Goal: Task Accomplishment & Management: Manage account settings

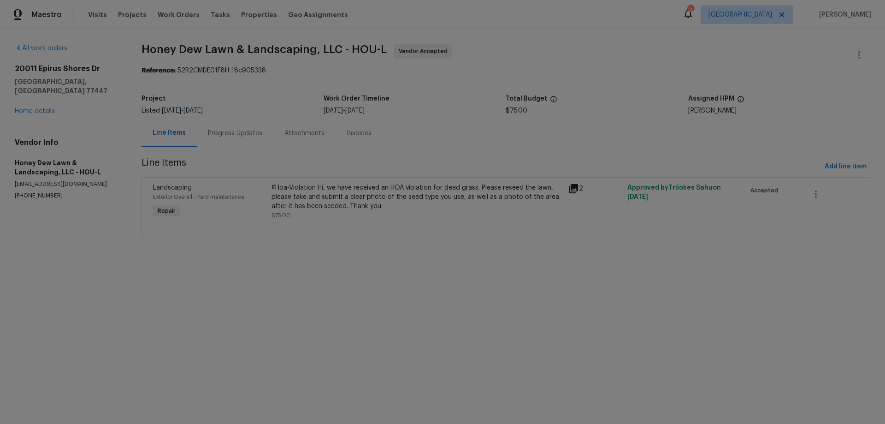
click at [224, 137] on div "Progress Updates" at bounding box center [235, 133] width 54 height 9
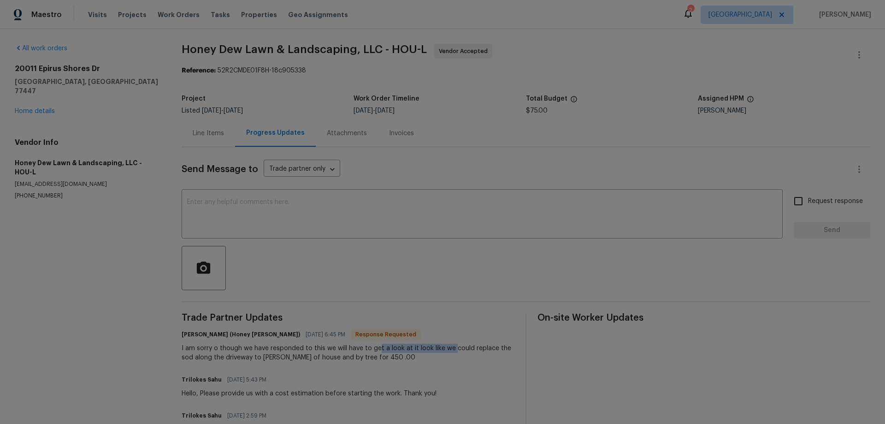
drag, startPoint x: 381, startPoint y: 345, endPoint x: 457, endPoint y: 353, distance: 76.5
click at [455, 348] on div "I am sorry o though we have responded to this we will have to get a look at it …" at bounding box center [348, 352] width 333 height 18
click at [457, 353] on div "I am sorry o though we have responded to this we will have to get a look at it …" at bounding box center [348, 352] width 333 height 18
drag, startPoint x: 209, startPoint y: 355, endPoint x: 346, endPoint y: 358, distance: 137.0
click at [340, 357] on div "I am sorry o though we have responded to this we will have to get a look at it …" at bounding box center [348, 352] width 333 height 18
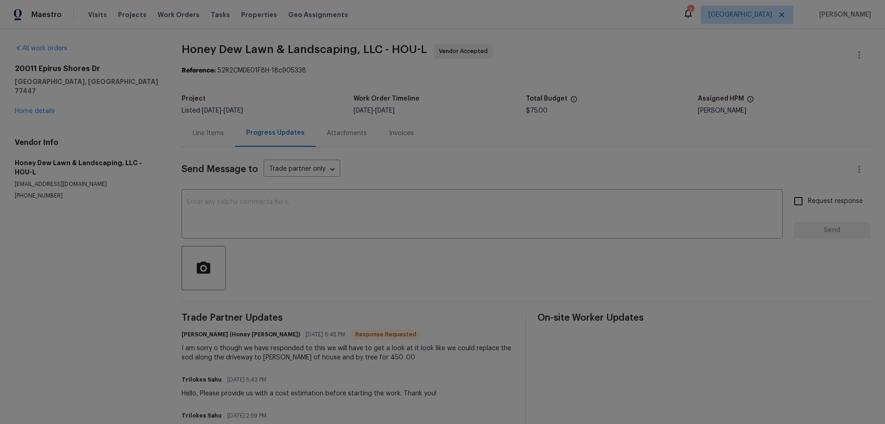
click at [380, 360] on div "I am sorry o though we have responded to this we will have to get a look at it …" at bounding box center [348, 352] width 333 height 18
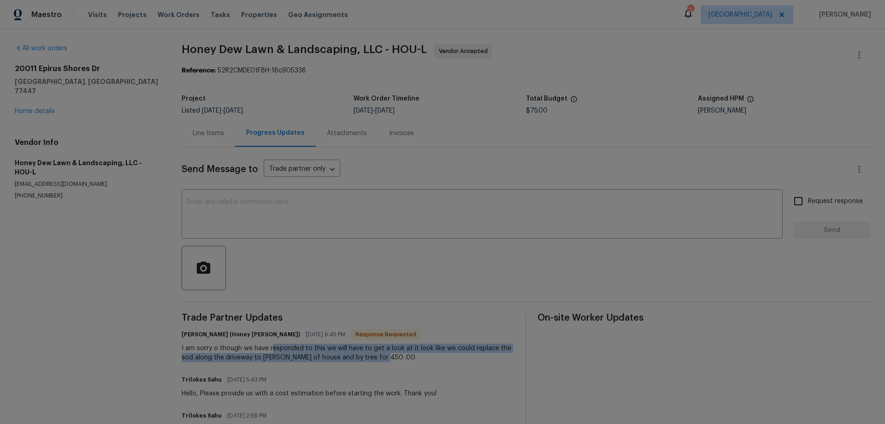
drag, startPoint x: 405, startPoint y: 359, endPoint x: 263, endPoint y: 350, distance: 141.8
click at [268, 351] on div "I am sorry o though we have responded to this we will have to get a look at it …" at bounding box center [348, 352] width 333 height 18
click at [289, 354] on div "I am sorry o though we have responded to this we will have to get a look at it …" at bounding box center [348, 352] width 333 height 18
drag, startPoint x: 276, startPoint y: 345, endPoint x: 425, endPoint y: 353, distance: 149.6
click at [418, 351] on div "I am sorry o though we have responded to this we will have to get a look at it …" at bounding box center [348, 352] width 333 height 18
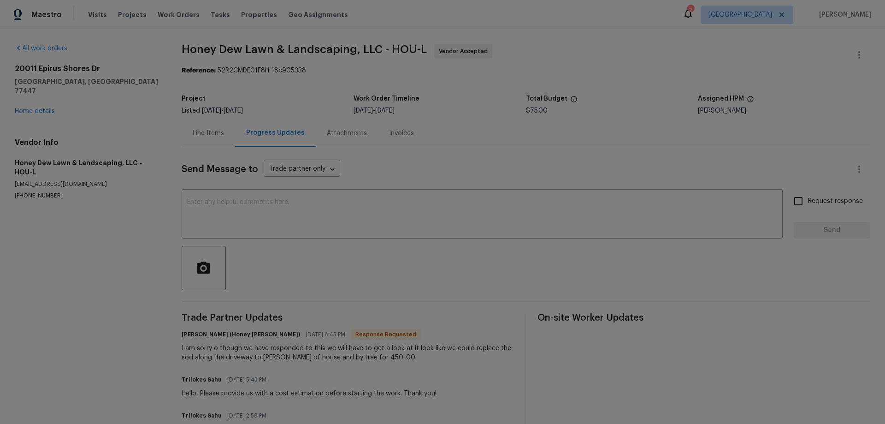
click at [427, 353] on div "I am sorry o though we have responded to this we will have to get a look at it …" at bounding box center [348, 352] width 333 height 18
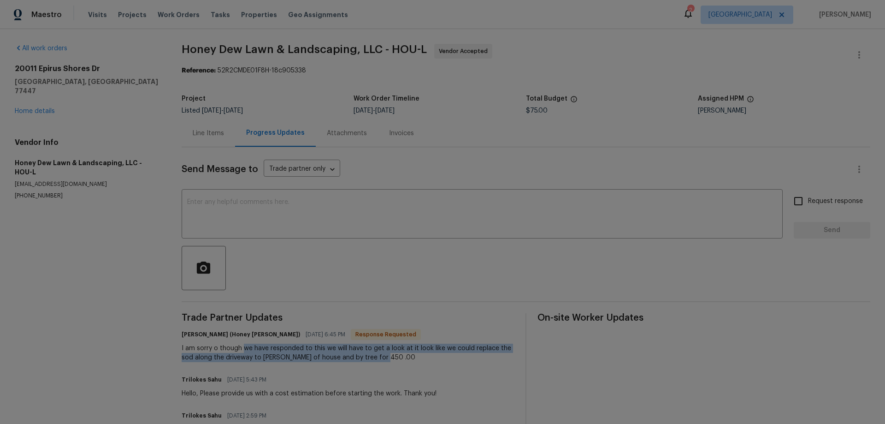
drag, startPoint x: 407, startPoint y: 357, endPoint x: 244, endPoint y: 346, distance: 163.1
click at [244, 346] on div "I am sorry o though we have responded to this we will have to get a look at it …" at bounding box center [348, 352] width 333 height 18
drag, startPoint x: 257, startPoint y: 349, endPoint x: 431, endPoint y: 354, distance: 173.4
click at [431, 354] on div "I am sorry o though we have responded to this we will have to get a look at it …" at bounding box center [348, 352] width 333 height 18
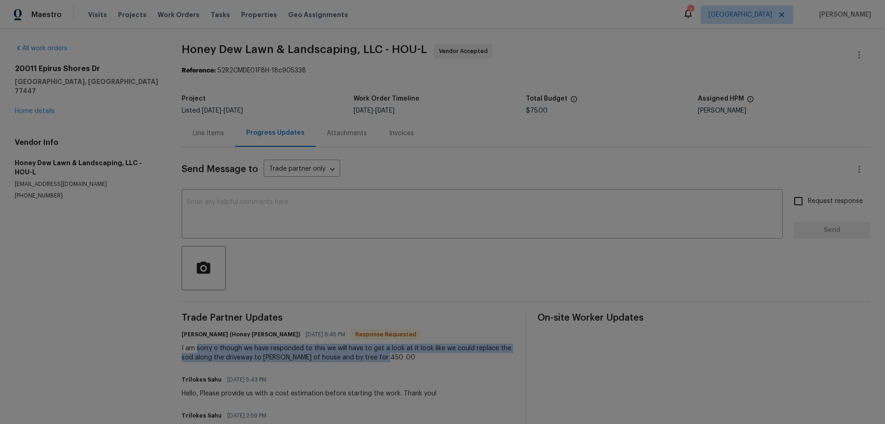
click at [430, 355] on div "I am sorry o though we have responded to this we will have to get a look at it …" at bounding box center [348, 352] width 333 height 18
drag, startPoint x: 462, startPoint y: 354, endPoint x: 460, endPoint y: 360, distance: 6.4
click at [461, 359] on div "I am sorry o though we have responded to this we will have to get a look at it …" at bounding box center [348, 352] width 333 height 18
click at [410, 359] on div "I am sorry o though we have responded to this we will have to get a look at it …" at bounding box center [348, 352] width 333 height 18
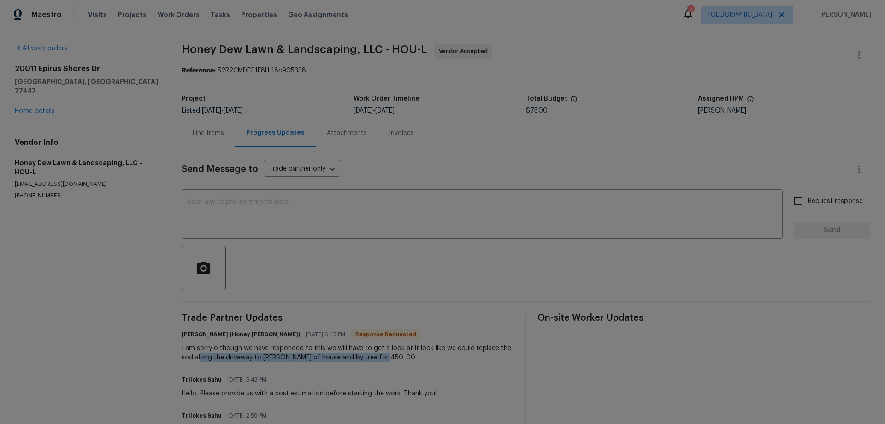
drag, startPoint x: 386, startPoint y: 356, endPoint x: 201, endPoint y: 353, distance: 184.9
click at [201, 353] on div "I am sorry o though we have responded to this we will have to get a look at it …" at bounding box center [348, 352] width 333 height 18
click at [190, 351] on div "I am sorry o though we have responded to this we will have to get a look at it …" at bounding box center [348, 352] width 333 height 18
click at [201, 134] on div "Line Items" at bounding box center [208, 133] width 31 height 9
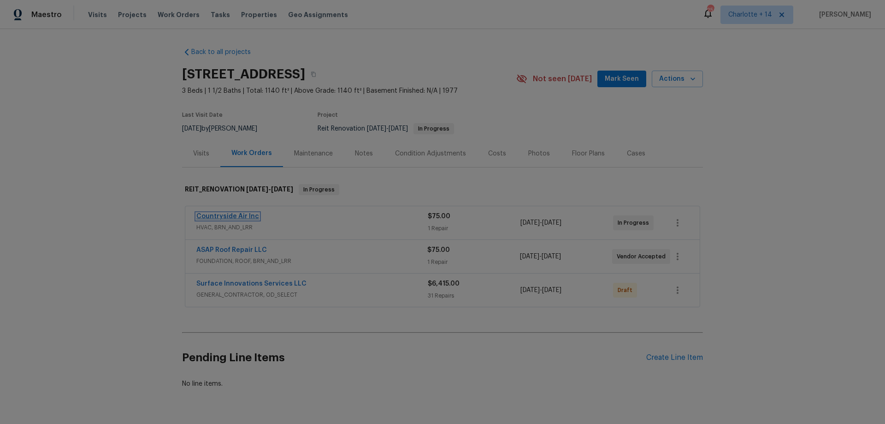
click at [230, 218] on link "Countryside Air Inc" at bounding box center [227, 216] width 63 height 6
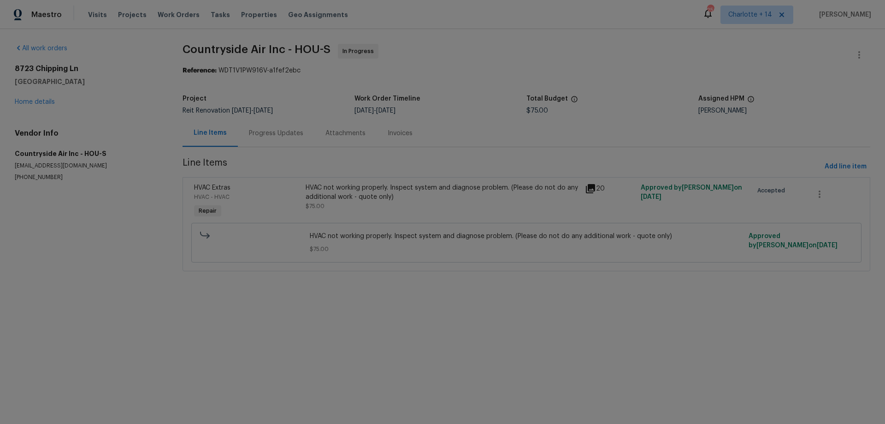
click at [258, 121] on div "Progress Updates" at bounding box center [276, 132] width 77 height 27
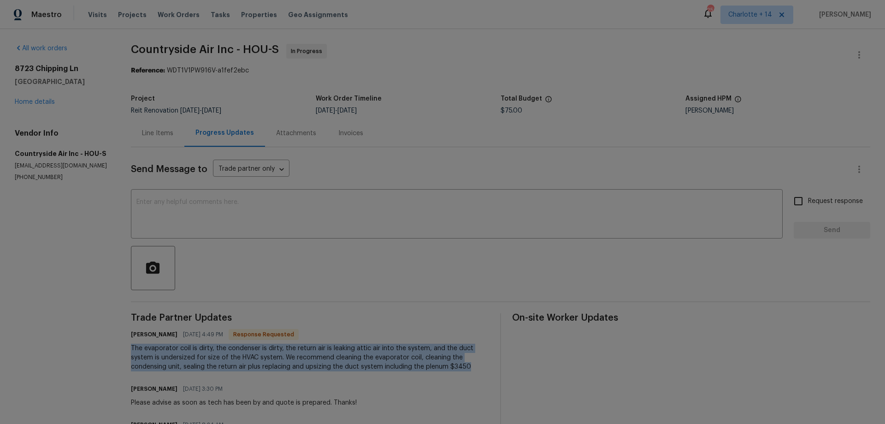
drag, startPoint x: 132, startPoint y: 348, endPoint x: 469, endPoint y: 367, distance: 337.6
click at [469, 367] on div "The evaporator coil is dirty, the condenser is dirty, the return air is leaking…" at bounding box center [310, 357] width 358 height 28
copy div "The evaporator coil is dirty, the condenser is dirty, the return air is leaking…"
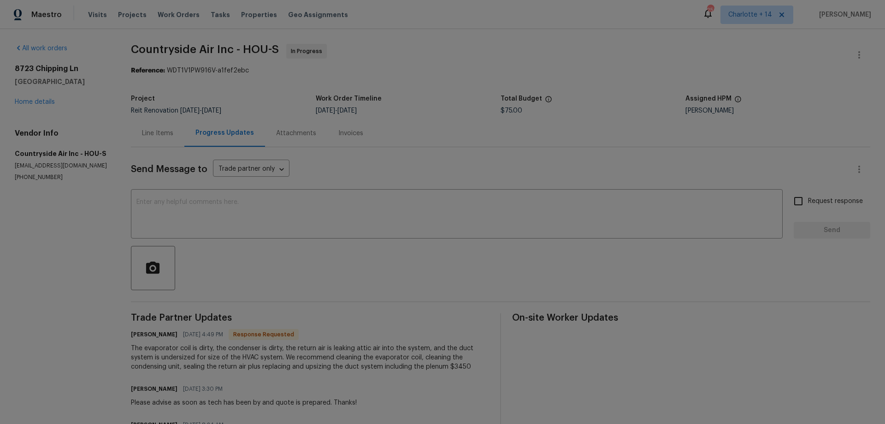
click at [337, 324] on div "Trade Partner Updates [PERSON_NAME] [DATE] 4:49 PM Response Requested The evapo…" at bounding box center [310, 383] width 358 height 141
click at [43, 102] on link "Home details" at bounding box center [35, 102] width 40 height 6
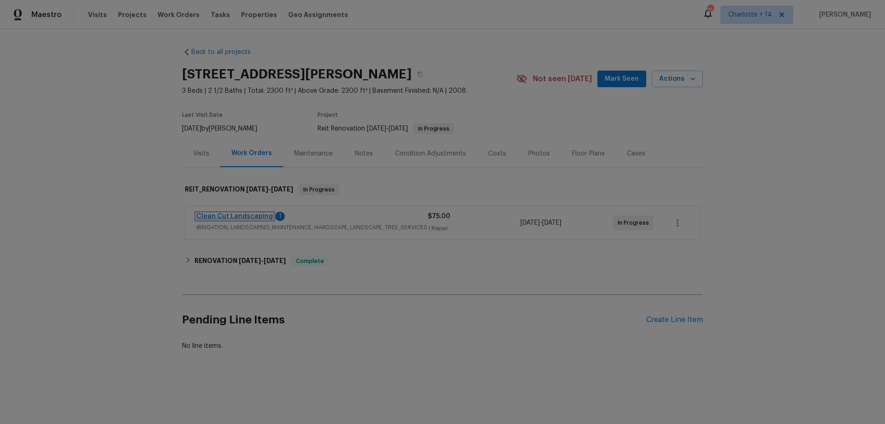
click at [220, 216] on link "Clean Cut Landscaping" at bounding box center [234, 216] width 77 height 6
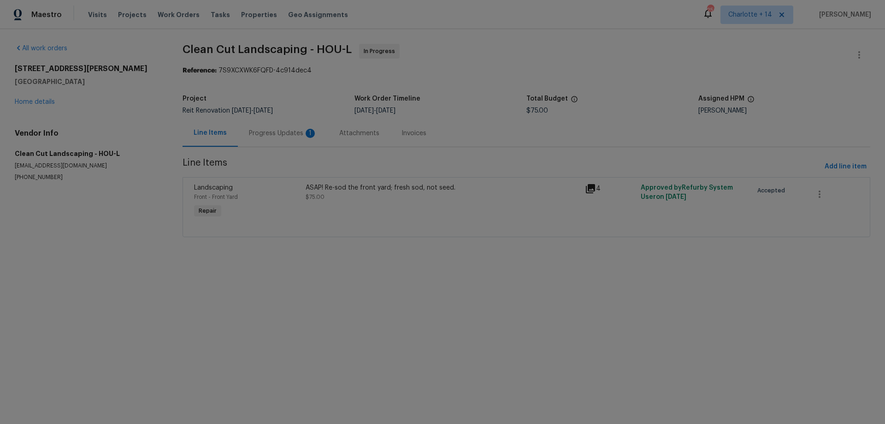
click at [261, 136] on div "Progress Updates 1" at bounding box center [283, 133] width 68 height 9
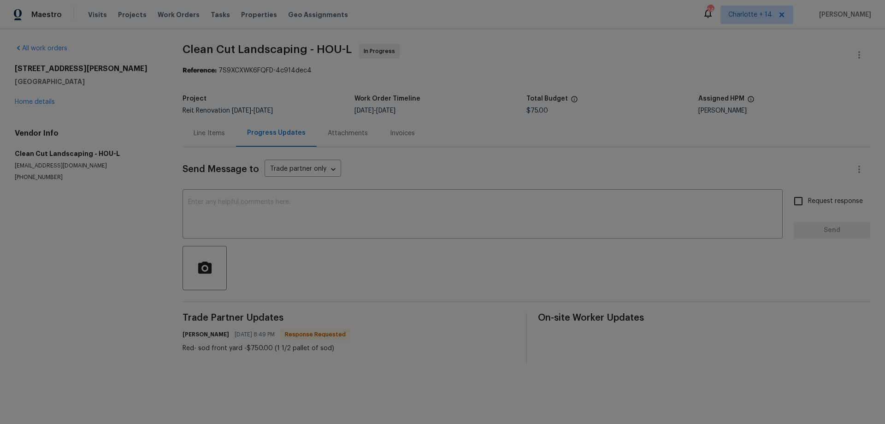
click at [211, 132] on div "Line Items" at bounding box center [209, 133] width 31 height 9
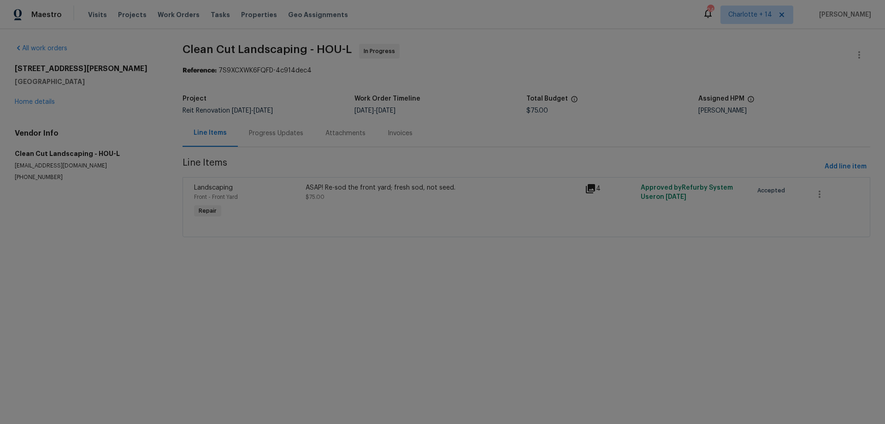
click at [261, 124] on div "Progress Updates" at bounding box center [276, 132] width 77 height 27
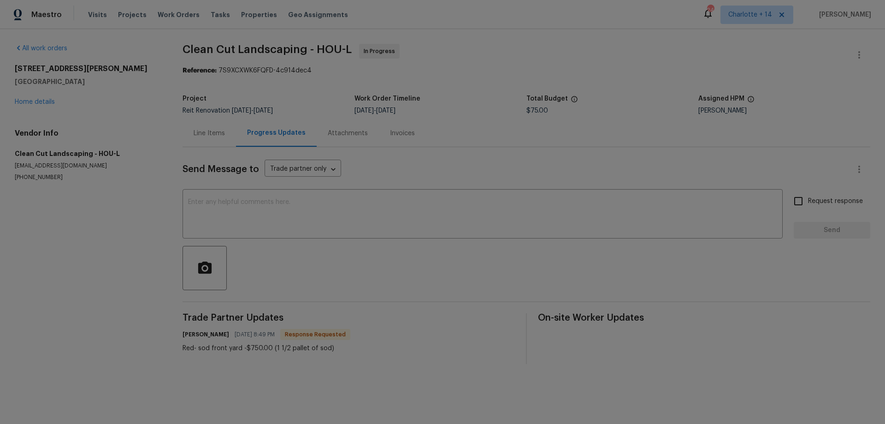
click at [201, 138] on div "Line Items" at bounding box center [209, 132] width 53 height 27
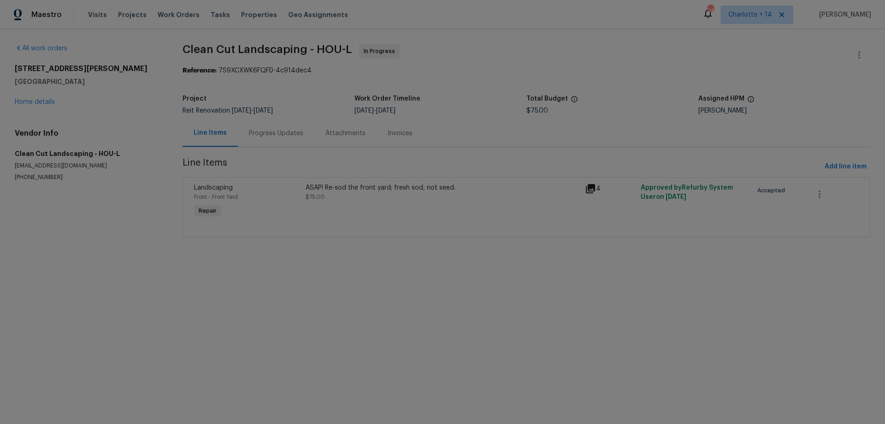
click at [343, 190] on div "ASAP! Re-sod the front yard; fresh sod, not seed." at bounding box center [443, 187] width 274 height 9
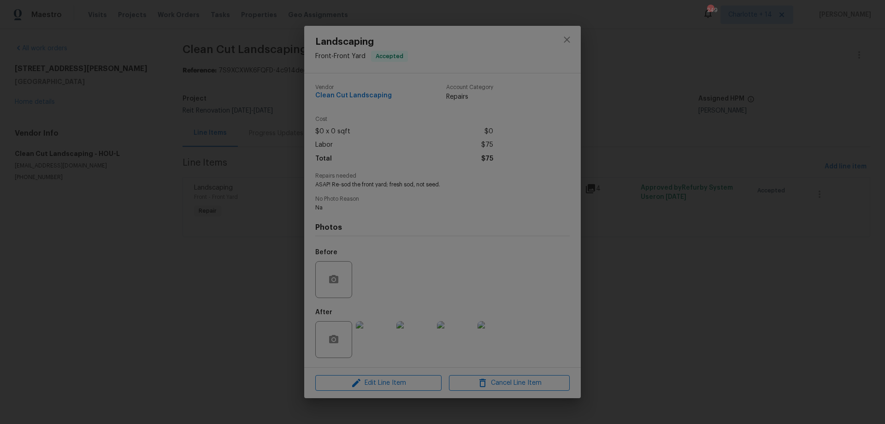
click at [374, 343] on img at bounding box center [374, 339] width 37 height 37
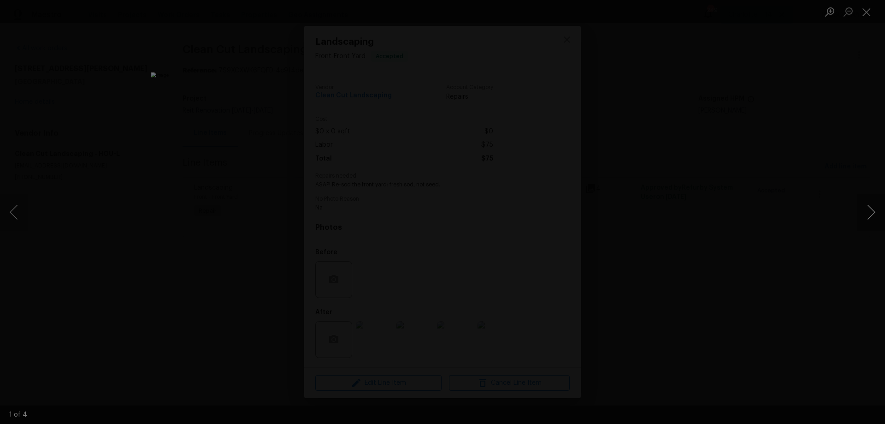
click at [868, 215] on button "Next image" at bounding box center [872, 212] width 28 height 37
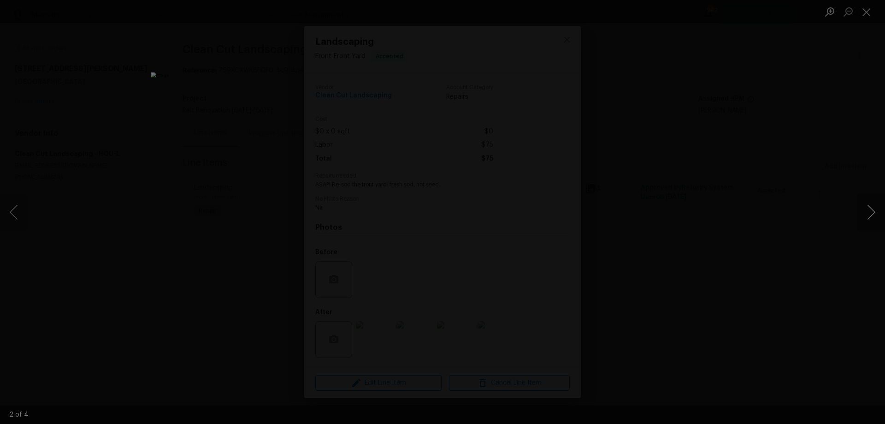
click at [868, 215] on button "Next image" at bounding box center [872, 212] width 28 height 37
click at [777, 260] on div "Lightbox" at bounding box center [442, 212] width 885 height 424
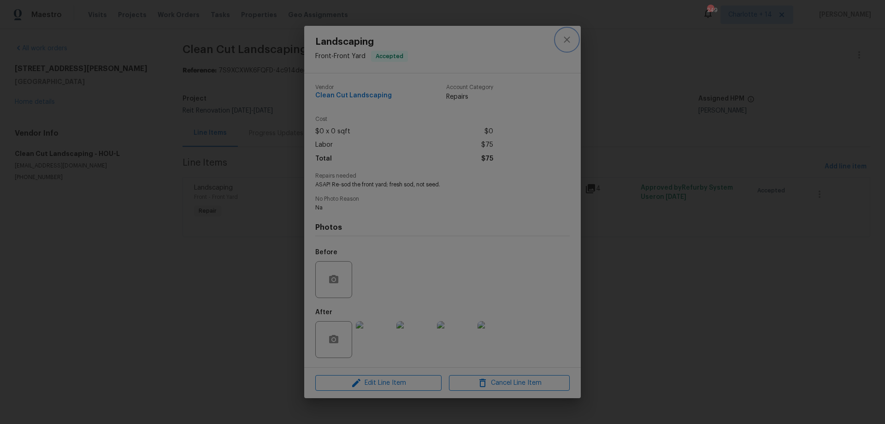
click at [568, 40] on icon "close" at bounding box center [567, 39] width 11 height 11
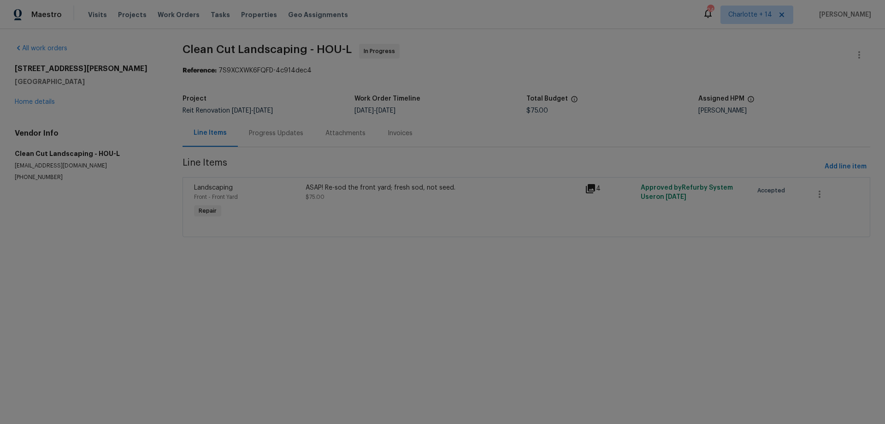
click at [337, 200] on div "ASAP! Re-sod the front yard; fresh sod, not seed. $75.00" at bounding box center [443, 192] width 274 height 18
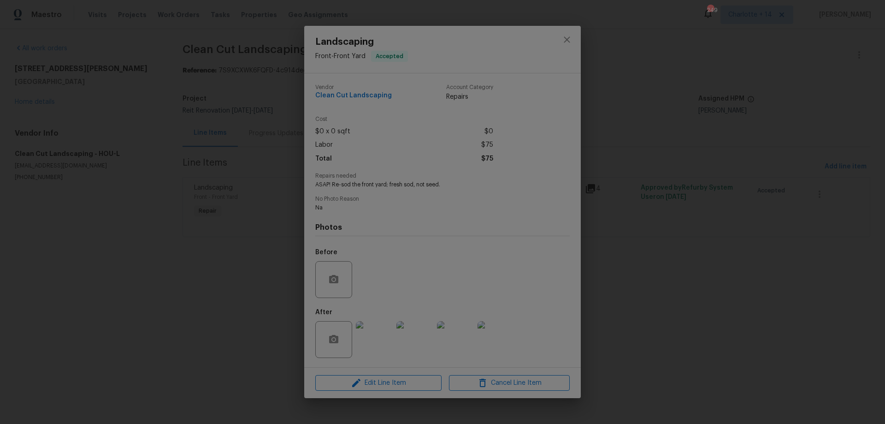
click at [231, 270] on div "Landscaping Front - Front Yard Accepted Vendor Clean Cut Landscaping Account Ca…" at bounding box center [442, 212] width 885 height 424
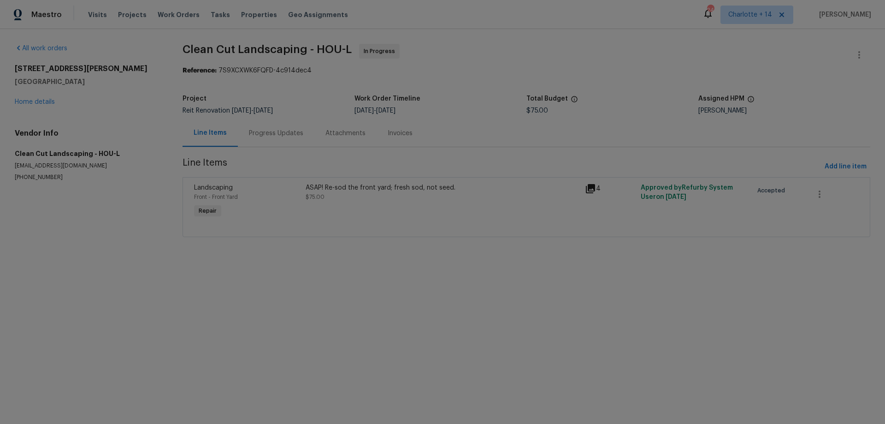
click at [255, 121] on div "Progress Updates" at bounding box center [276, 132] width 77 height 27
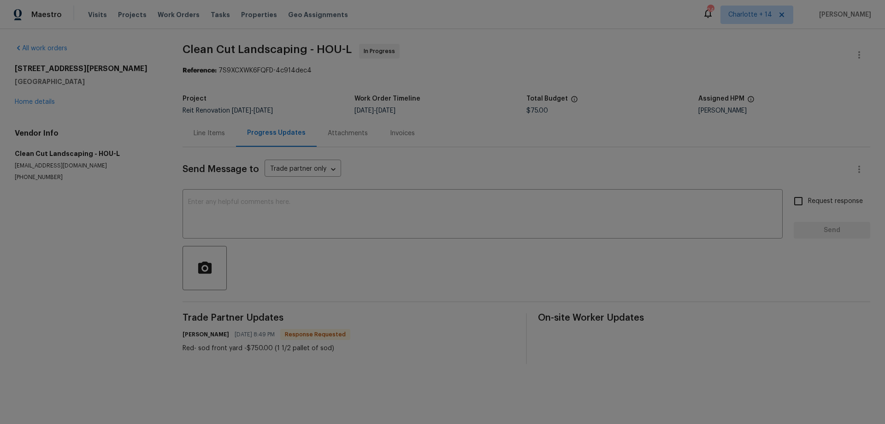
click at [211, 137] on div "Line Items" at bounding box center [209, 133] width 31 height 9
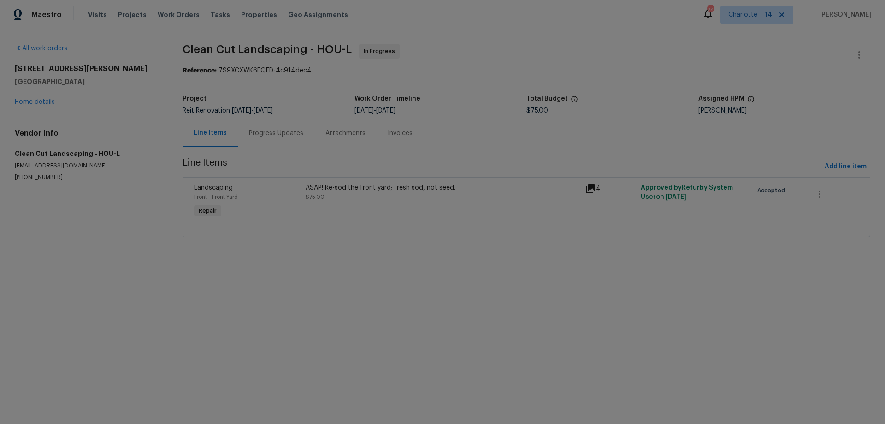
click at [344, 192] on div "ASAP! Re-sod the front yard; fresh sod, not seed. $75.00" at bounding box center [443, 192] width 274 height 18
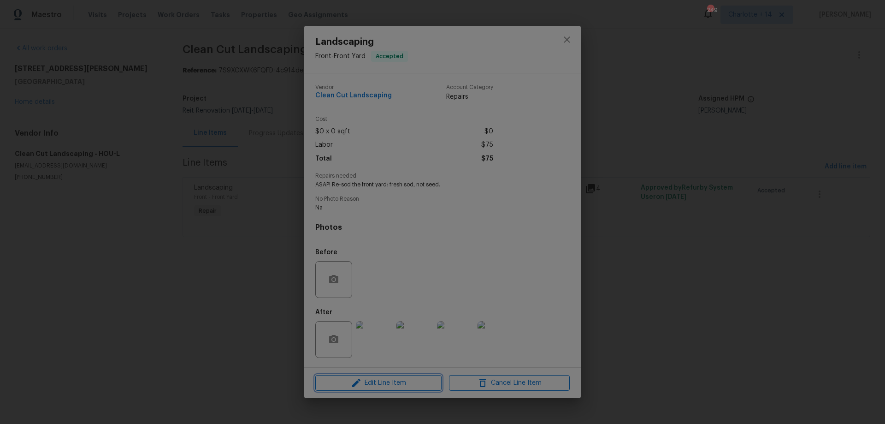
click at [383, 386] on span "Edit Line Item" at bounding box center [378, 383] width 121 height 12
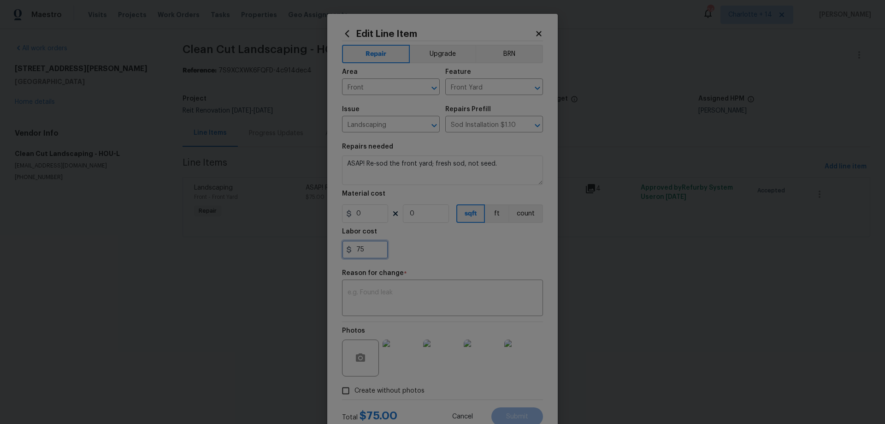
click at [365, 248] on input "75" at bounding box center [365, 249] width 46 height 18
drag, startPoint x: 365, startPoint y: 213, endPoint x: 348, endPoint y: 210, distance: 17.5
click at [348, 212] on div "0" at bounding box center [365, 213] width 46 height 18
type input "750"
type input "1"
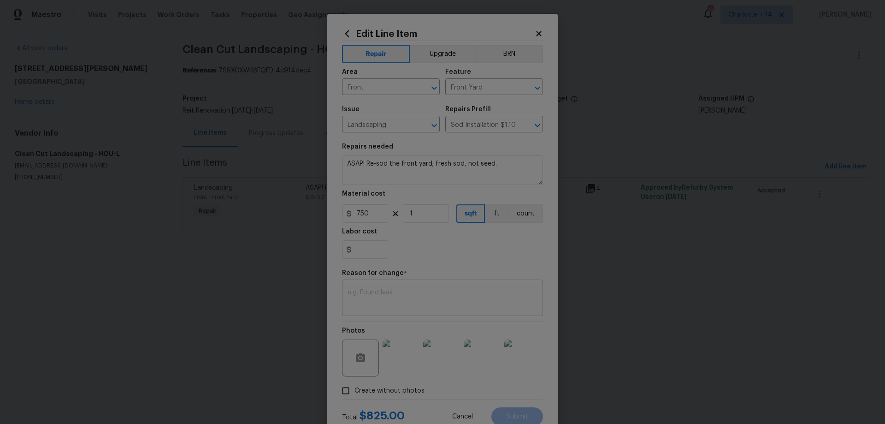
type input "0"
click at [379, 300] on textarea at bounding box center [443, 298] width 190 height 19
type textarea "quoted"
click at [508, 411] on button "Submit" at bounding box center [517, 416] width 52 height 18
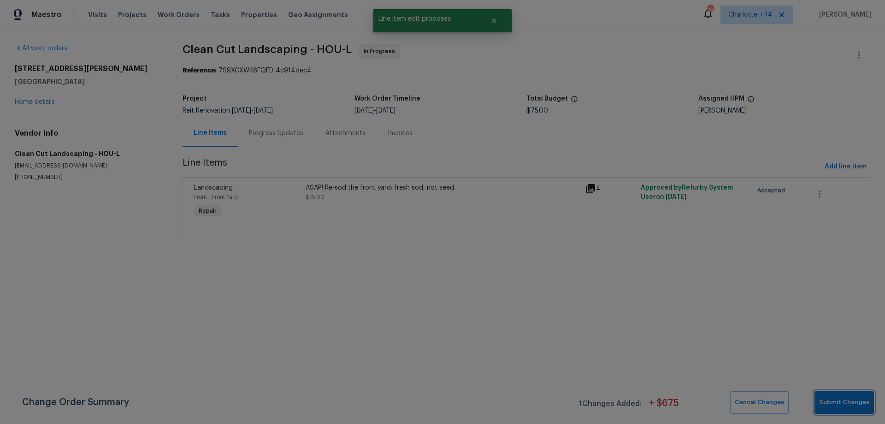
click at [846, 406] on span "Submit Changes" at bounding box center [844, 402] width 50 height 11
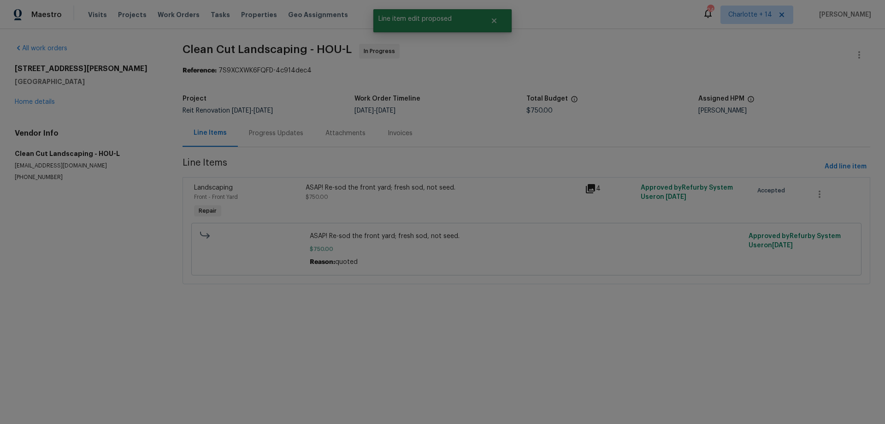
drag, startPoint x: 280, startPoint y: 134, endPoint x: 279, endPoint y: 138, distance: 4.8
click at [281, 134] on div "Progress Updates" at bounding box center [276, 133] width 54 height 9
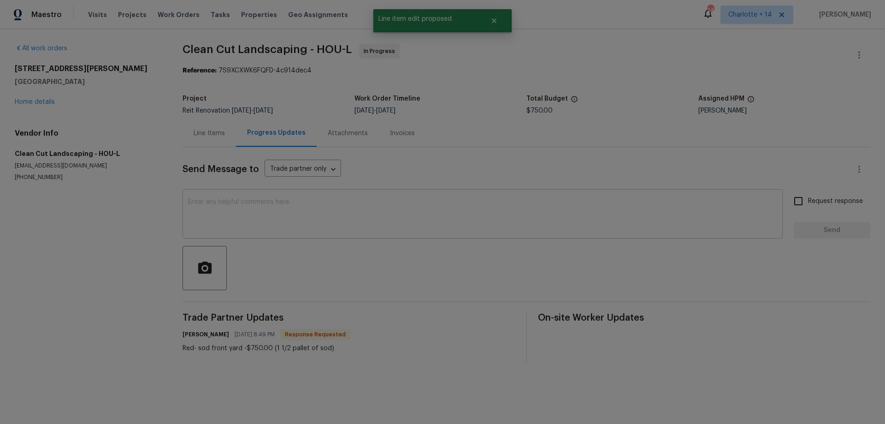
click at [294, 225] on textarea at bounding box center [482, 215] width 589 height 32
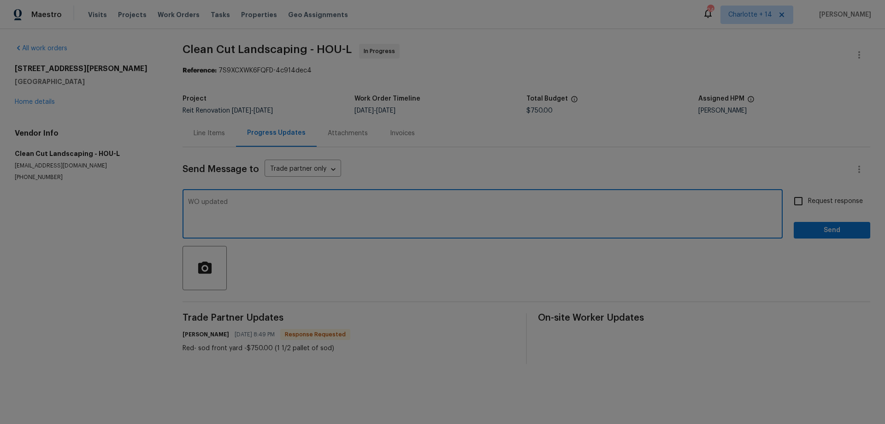
type textarea "WO updated"
click at [801, 234] on span "Send" at bounding box center [832, 231] width 62 height 12
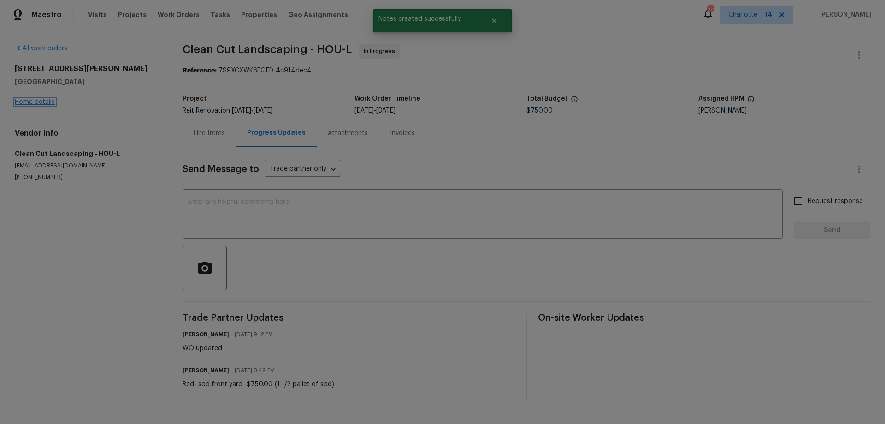
click at [43, 103] on link "Home details" at bounding box center [35, 102] width 40 height 6
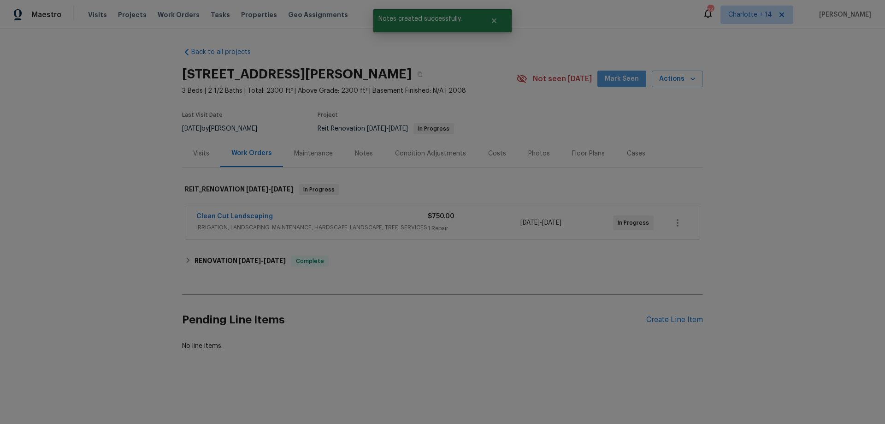
click at [625, 84] on span "Mark Seen" at bounding box center [622, 79] width 34 height 12
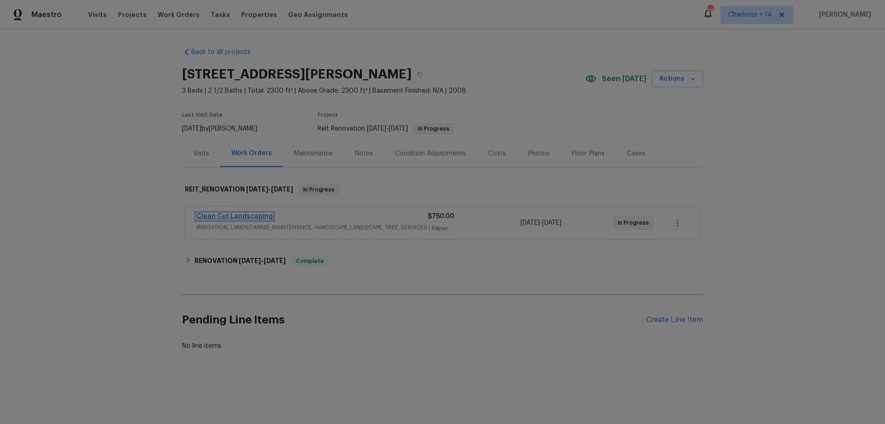
click at [255, 218] on link "Clean Cut Landscaping" at bounding box center [234, 216] width 77 height 6
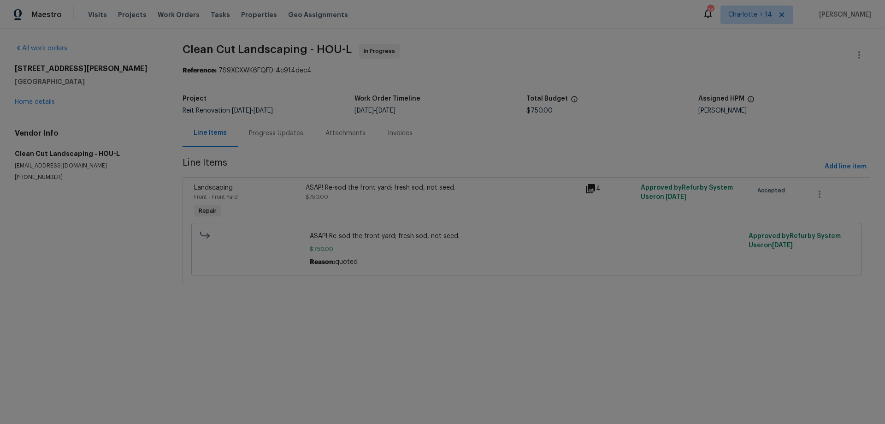
click at [355, 189] on div "ASAP! Re-sod the front yard; fresh sod, not seed." at bounding box center [443, 187] width 274 height 9
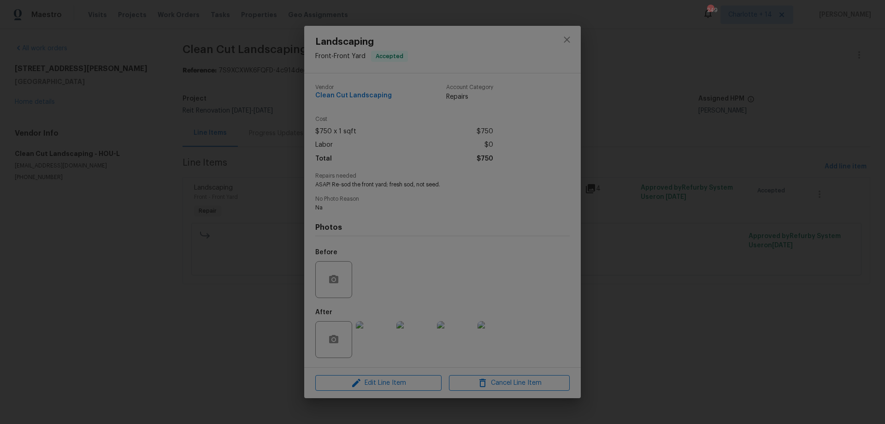
click at [213, 274] on div "Landscaping Front - Front Yard Accepted Vendor Clean Cut Landscaping Account Ca…" at bounding box center [442, 212] width 885 height 424
